Goal: Information Seeking & Learning: Learn about a topic

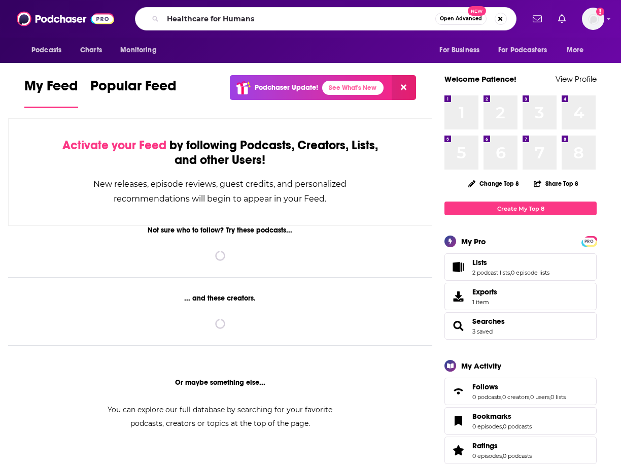
type input "Healthcare for Humans"
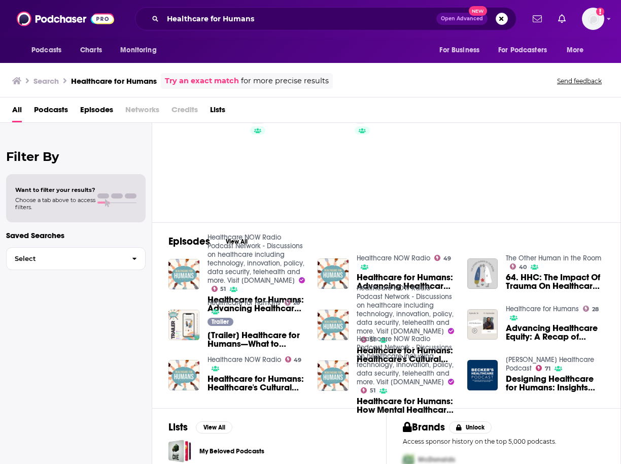
scroll to position [45, 0]
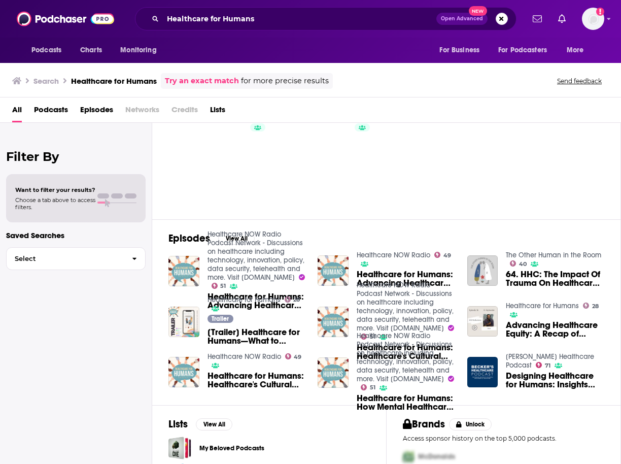
click at [202, 275] on div "Healthcare NOW Radio Podcast Network - Discussions on healthcare including tech…" at bounding box center [236, 271] width 137 height 41
click at [191, 274] on img "Healthcare for Humans: Advancing Healthcare Equity: A Recap of Healthcare for H…" at bounding box center [183, 271] width 31 height 31
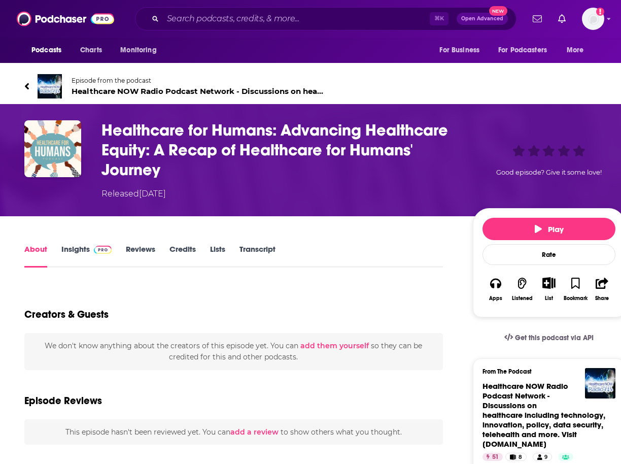
click at [73, 251] on link "Insights" at bounding box center [86, 255] width 50 height 23
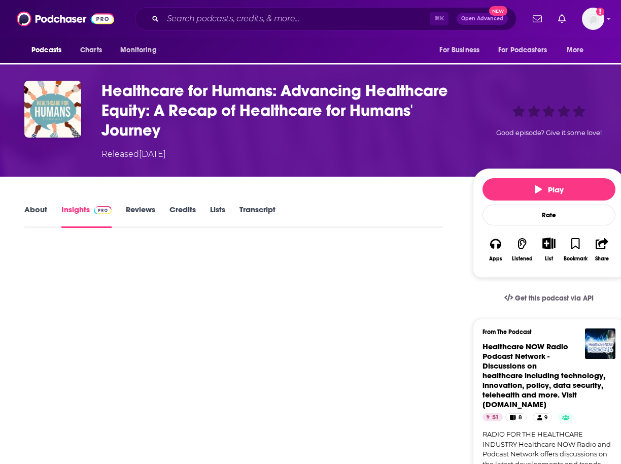
scroll to position [50, 0]
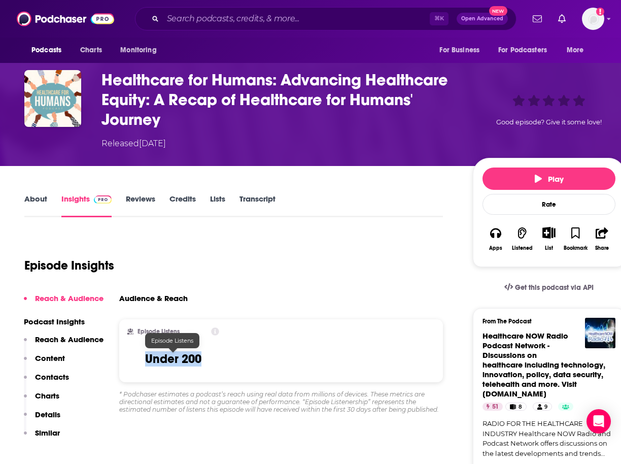
drag, startPoint x: 203, startPoint y: 358, endPoint x: 125, endPoint y: 358, distance: 78.1
click at [125, 358] on div "Episode Listens Under 200" at bounding box center [173, 350] width 108 height 63
copy h3 "Under 200"
click at [174, 250] on div "Episode Insights" at bounding box center [233, 259] width 418 height 52
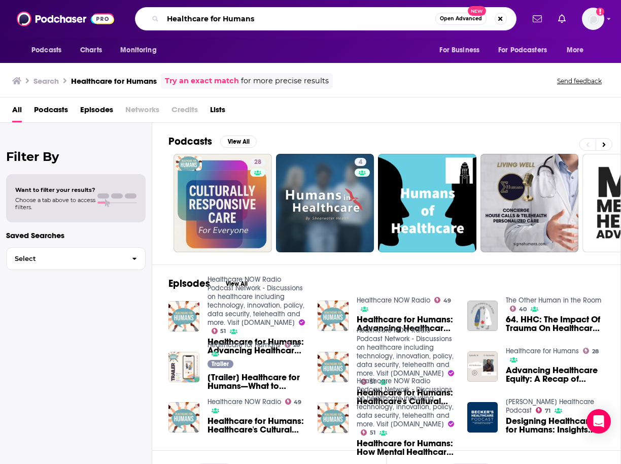
click at [268, 18] on input "Healthcare for Humans" at bounding box center [299, 19] width 272 height 16
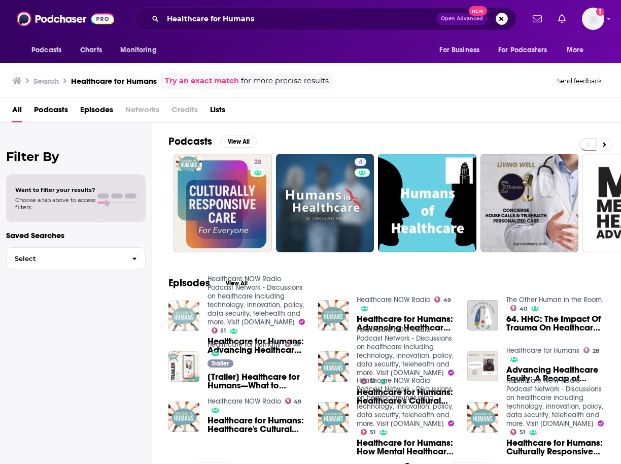
click at [190, 321] on img "Healthcare for Humans: Advancing Healthcare Equity: A Recap of Healthcare for H…" at bounding box center [183, 315] width 31 height 31
click at [62, 108] on span "Podcasts" at bounding box center [51, 111] width 34 height 21
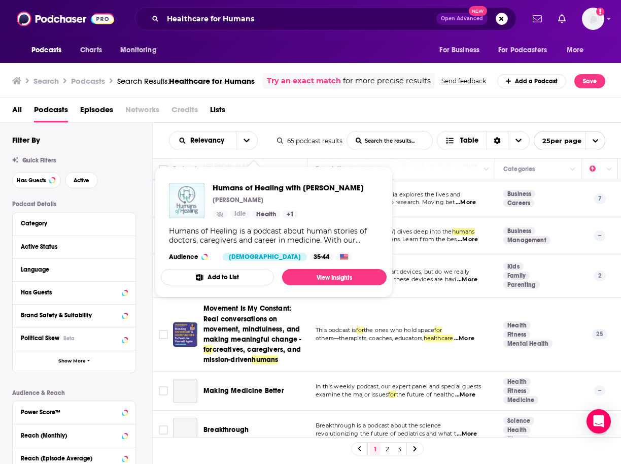
scroll to position [289, 0]
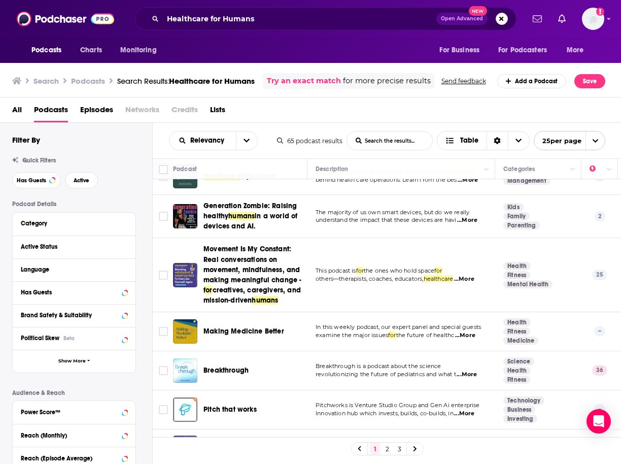
click at [24, 108] on div "All Podcasts Episodes Networks Credits Lists" at bounding box center [312, 111] width 601 height 21
click at [16, 114] on span "All" at bounding box center [17, 111] width 10 height 21
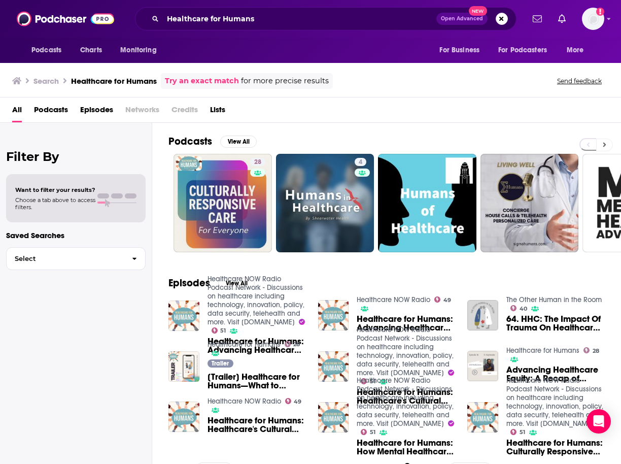
click at [604, 144] on icon at bounding box center [604, 145] width 3 height 5
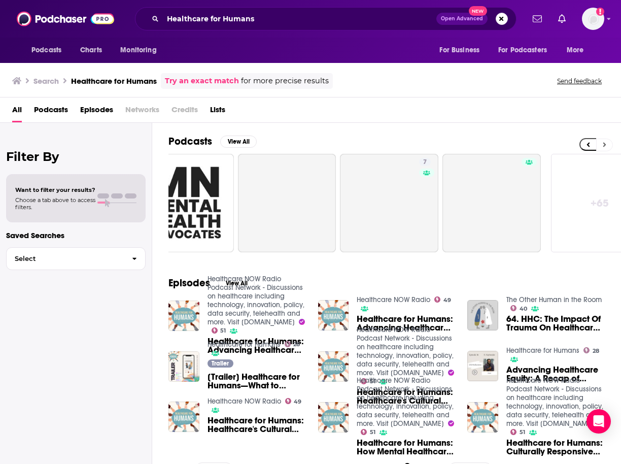
scroll to position [0, 452]
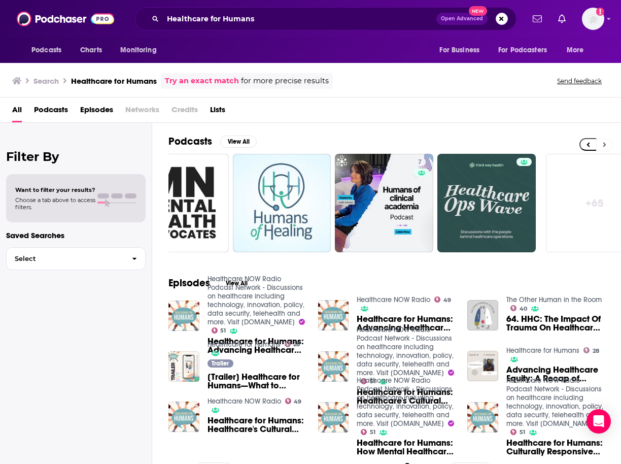
click at [604, 144] on icon at bounding box center [604, 145] width 3 height 5
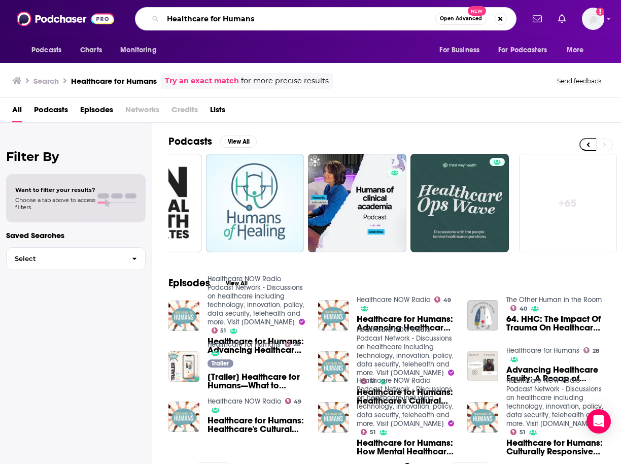
drag, startPoint x: 265, startPoint y: 19, endPoint x: 168, endPoint y: 19, distance: 96.9
click at [168, 19] on input "Healthcare for Humans" at bounding box center [299, 19] width 272 height 16
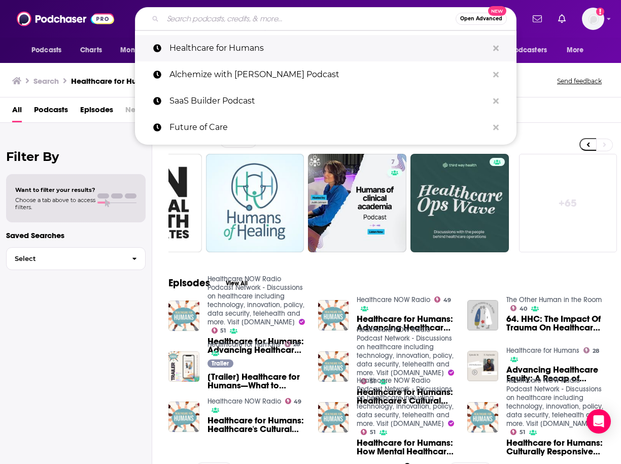
click at [198, 43] on p "Healthcare for Humans" at bounding box center [328, 48] width 319 height 26
type input "Healthcare for Humans"
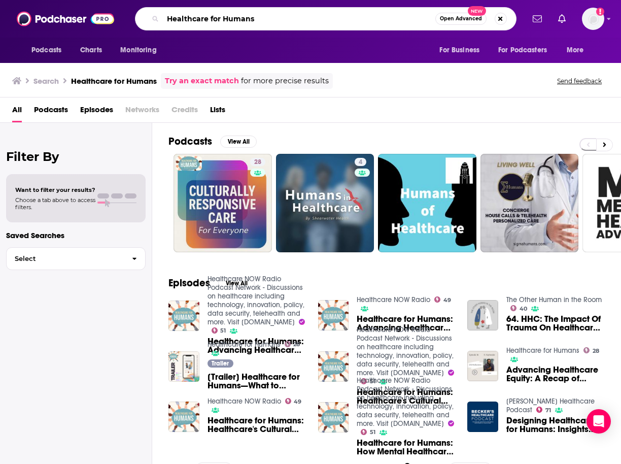
click at [280, 25] on input "Healthcare for Humans" at bounding box center [299, 19] width 272 height 16
type input "Healthcare for Humans podcast"
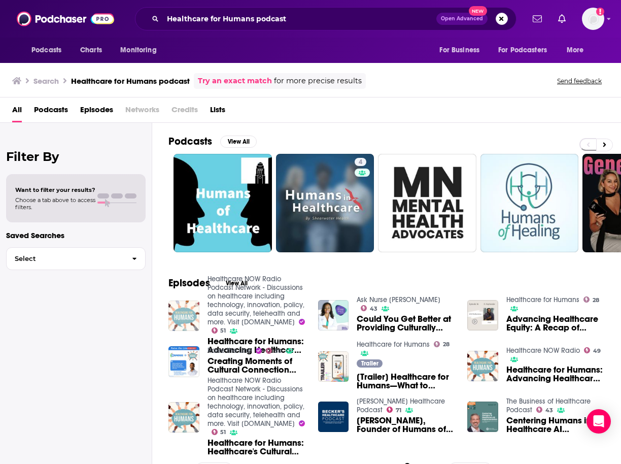
click at [190, 313] on img "Healthcare for Humans: Advancing Healthcare Equity: A Recap of Healthcare for H…" at bounding box center [183, 315] width 31 height 31
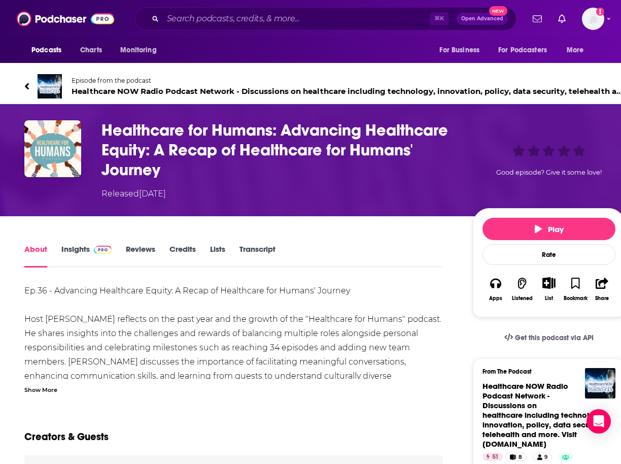
click at [94, 255] on link "Insights" at bounding box center [86, 255] width 50 height 23
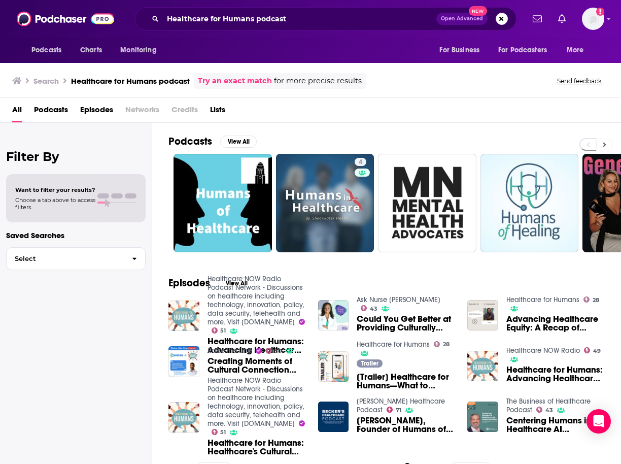
click at [603, 143] on icon at bounding box center [604, 145] width 3 height 5
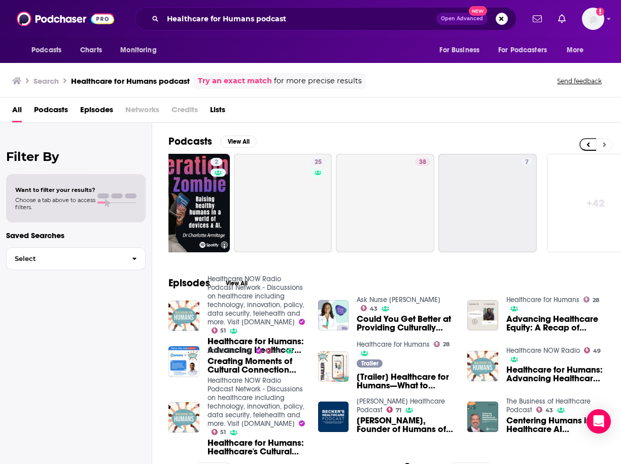
scroll to position [0, 452]
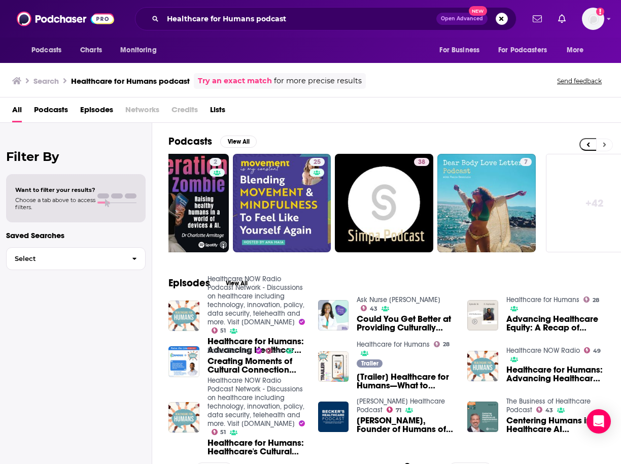
click at [603, 143] on icon at bounding box center [605, 144] width 4 height 7
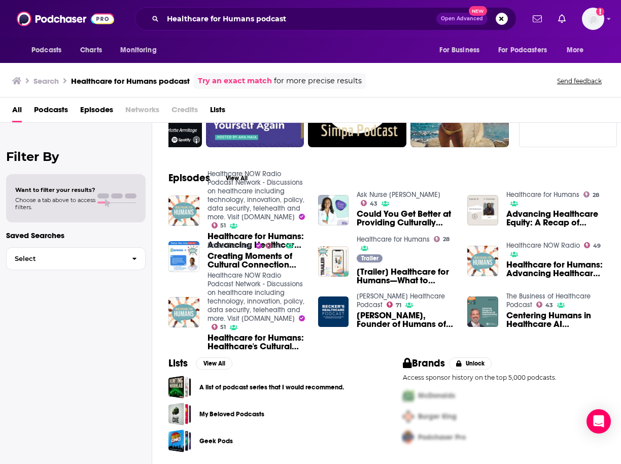
scroll to position [0, 0]
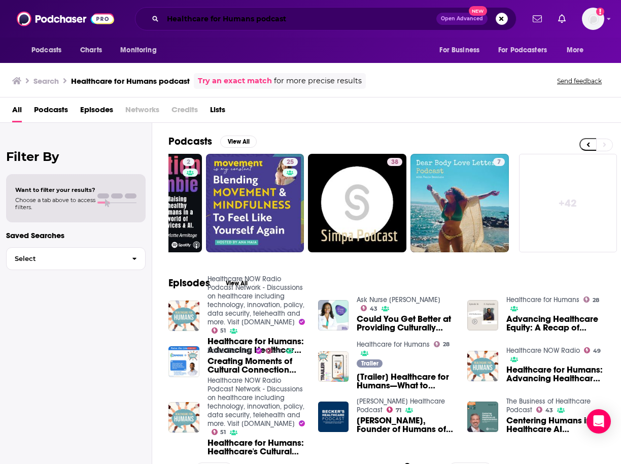
click at [263, 22] on input "Healthcare for Humans podcast" at bounding box center [299, 19] width 273 height 16
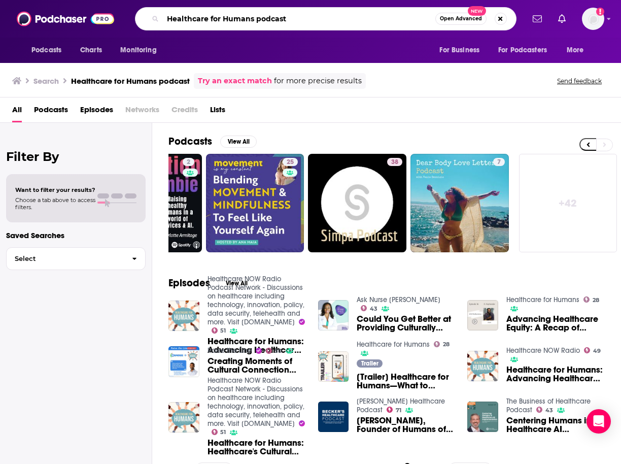
click at [263, 22] on input "Healthcare for Humans podcast" at bounding box center [299, 19] width 272 height 16
paste input "Under 200"
drag, startPoint x: 254, startPoint y: 19, endPoint x: 129, endPoint y: 19, distance: 125.3
click at [129, 19] on div "Under 200 Open Advanced New" at bounding box center [325, 18] width 396 height 23
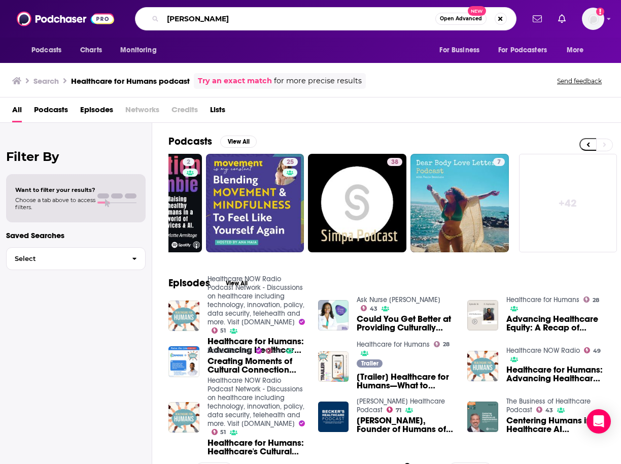
type input "Raj Sundar"
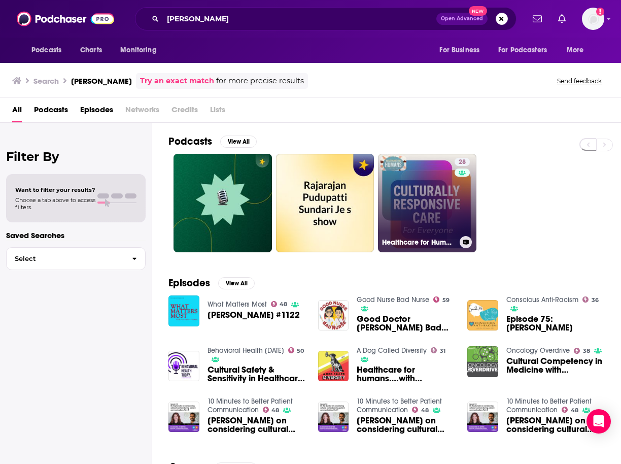
click at [422, 199] on link "28 Healthcare for Humans" at bounding box center [427, 203] width 98 height 98
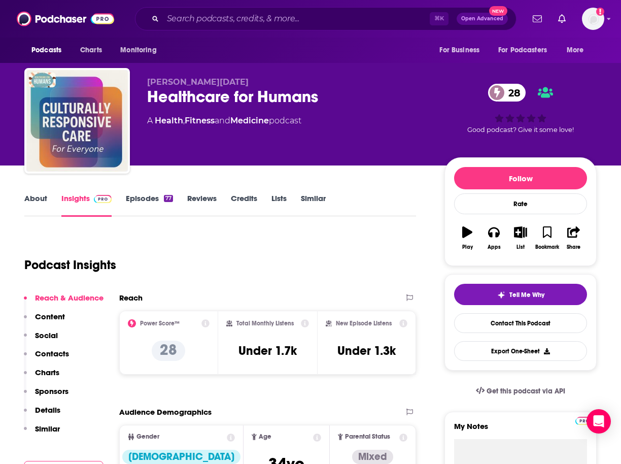
click at [43, 198] on link "About" at bounding box center [35, 204] width 23 height 23
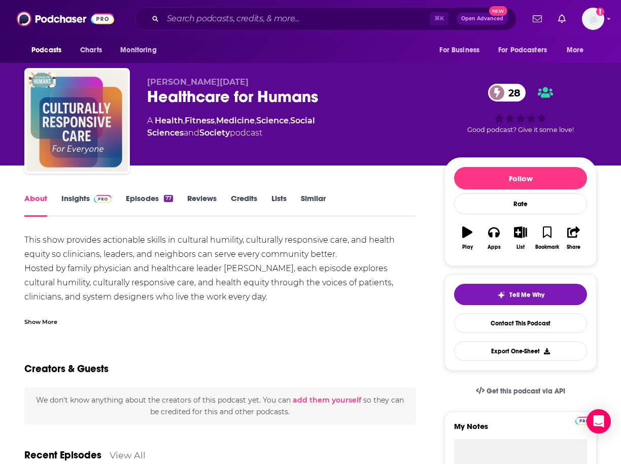
click at [37, 315] on div "Show More" at bounding box center [220, 317] width 392 height 17
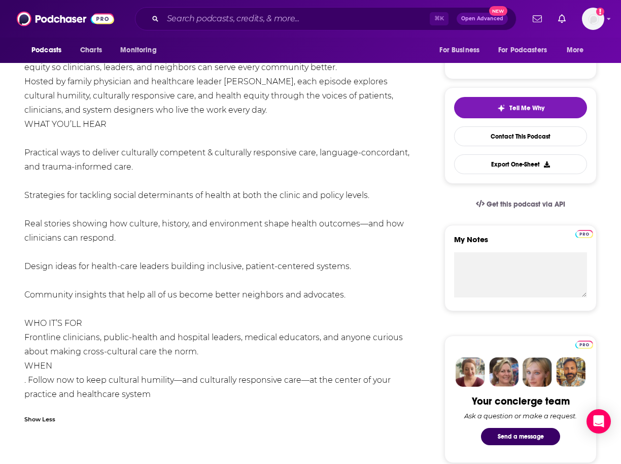
scroll to position [192, 0]
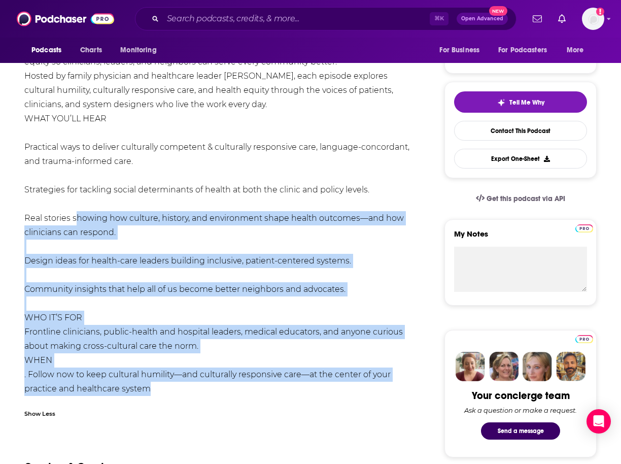
drag, startPoint x: 158, startPoint y: 389, endPoint x: 72, endPoint y: 211, distance: 197.8
click at [72, 211] on div "This show provides actionable skills in cultural humility, culturally responsiv…" at bounding box center [220, 218] width 392 height 355
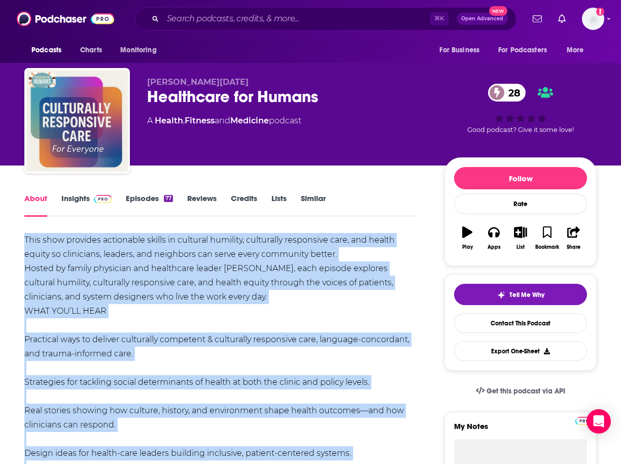
copy div "This show provides actionable skills in cultural humility, culturally responsiv…"
click at [90, 200] on span at bounding box center [101, 198] width 22 height 10
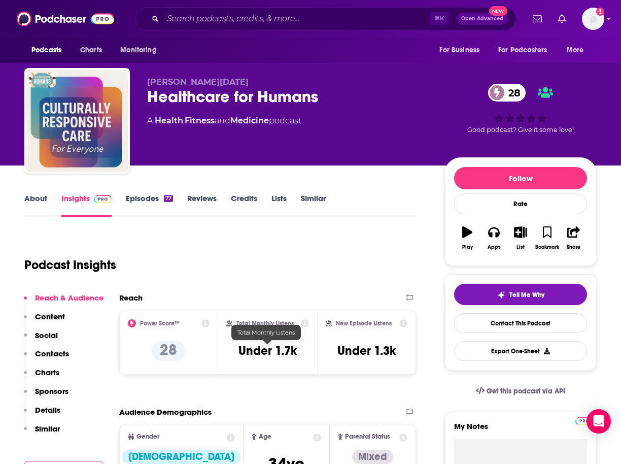
click at [259, 353] on h3 "Under 1.7k" at bounding box center [267, 350] width 58 height 15
drag, startPoint x: 309, startPoint y: 355, endPoint x: 223, endPoint y: 352, distance: 86.3
click at [223, 352] on div "Total Monthly Listens Under 1.7k" at bounding box center [267, 342] width 99 height 64
copy h3 "Under 1.7k"
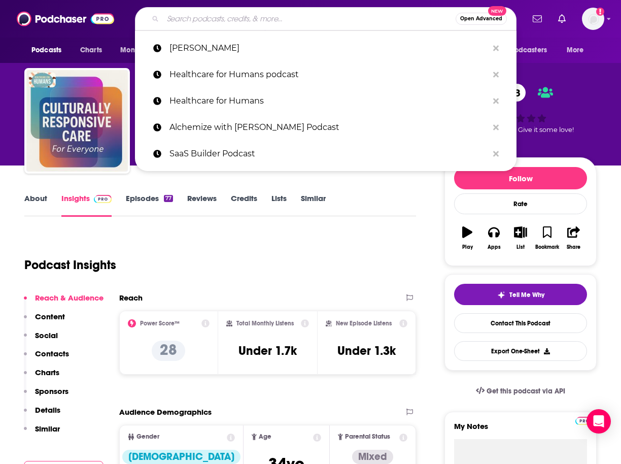
click at [235, 23] on input "Search podcasts, credits, & more..." at bounding box center [309, 19] width 293 height 16
paste input "Healthcare Rap"
type input "Healthcare Rap"
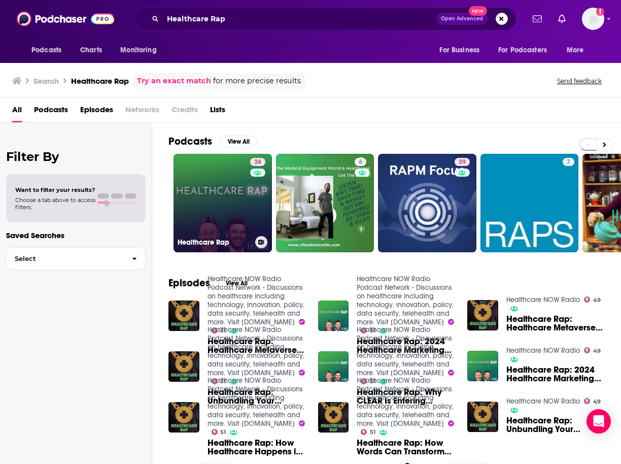
click at [241, 208] on link "38 Healthcare Rap" at bounding box center [222, 203] width 98 height 98
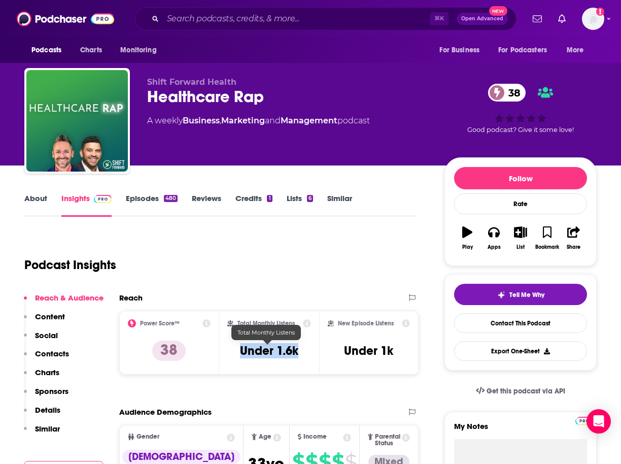
drag, startPoint x: 231, startPoint y: 351, endPoint x: 307, endPoint y: 352, distance: 76.1
click at [307, 352] on div "Total Monthly Listens Under 1.6k" at bounding box center [269, 342] width 84 height 47
copy h3 "Under 1.6k"
click at [46, 198] on link "About" at bounding box center [35, 204] width 23 height 23
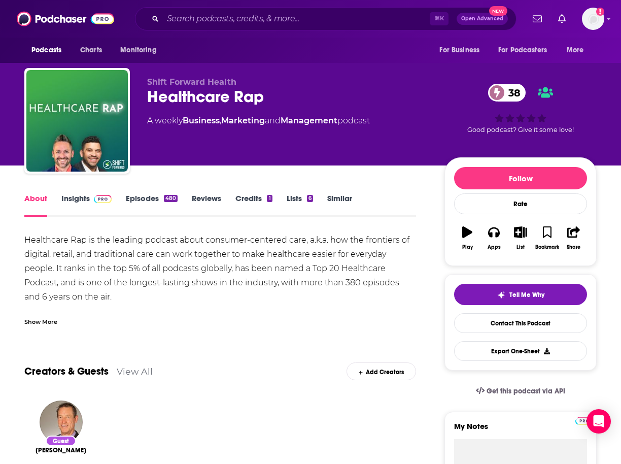
click at [48, 323] on div "Show More" at bounding box center [40, 321] width 33 height 10
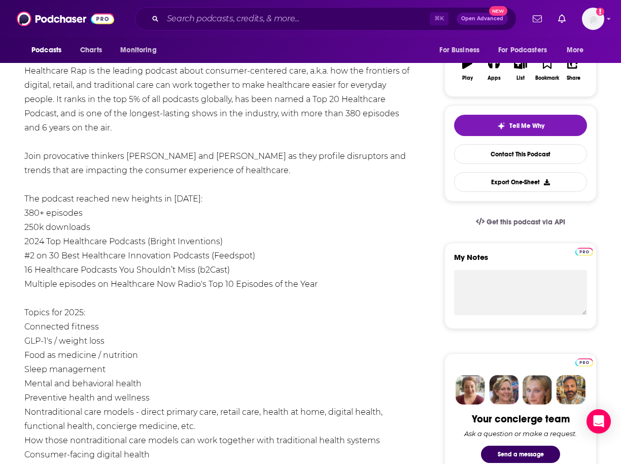
scroll to position [447, 0]
